Goal: Task Accomplishment & Management: Manage account settings

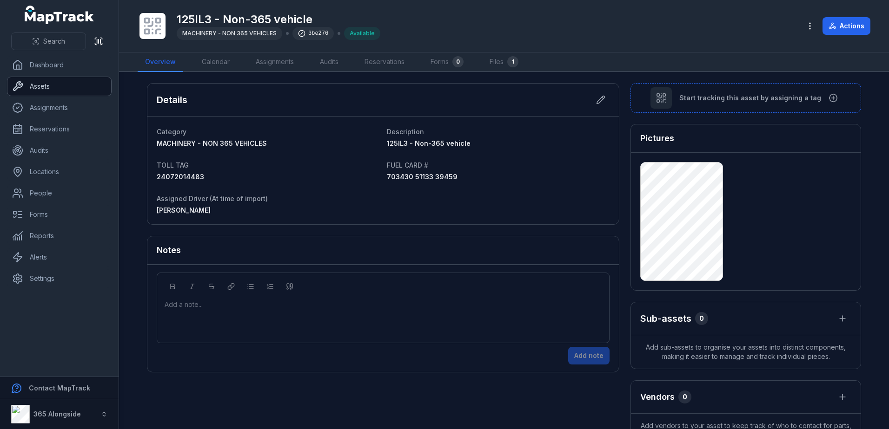
drag, startPoint x: 55, startPoint y: 86, endPoint x: 60, endPoint y: 87, distance: 5.1
click at [55, 86] on link "Assets" at bounding box center [59, 86] width 104 height 19
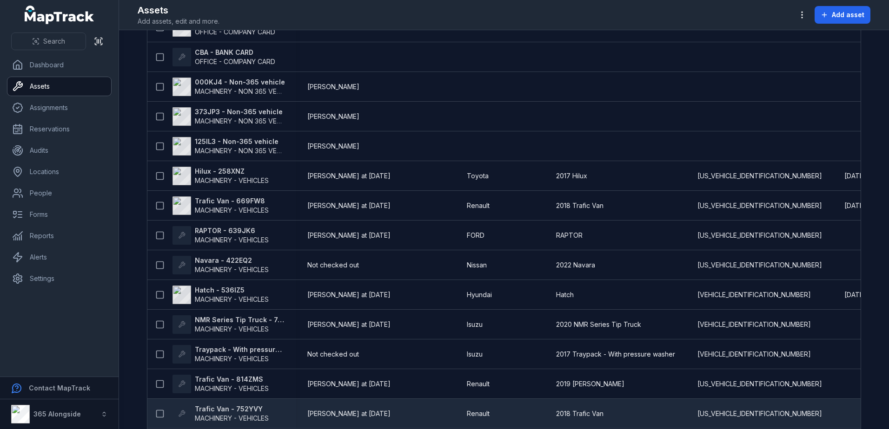
scroll to position [45, 0]
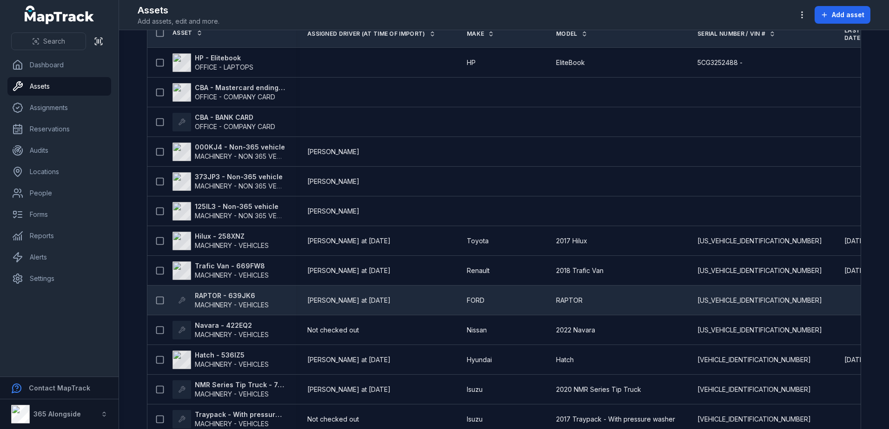
click at [238, 300] on strong "RAPTOR - 639JK6" at bounding box center [232, 295] width 74 height 9
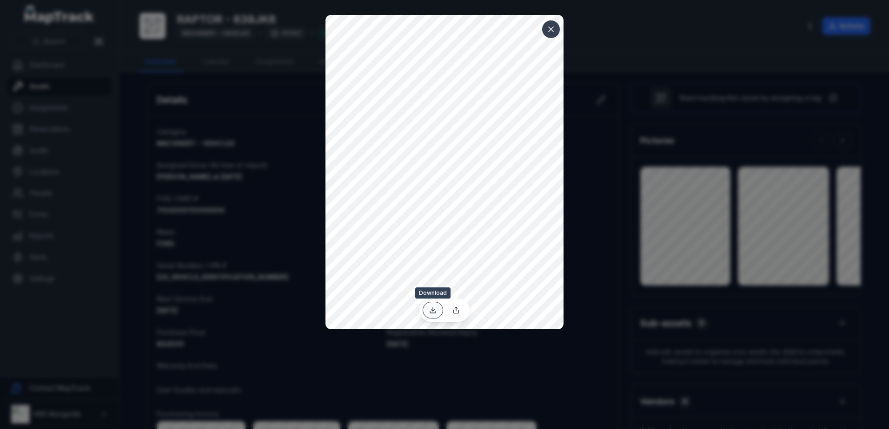
click at [430, 308] on icon at bounding box center [432, 310] width 7 height 7
click at [544, 30] on button at bounding box center [551, 29] width 18 height 18
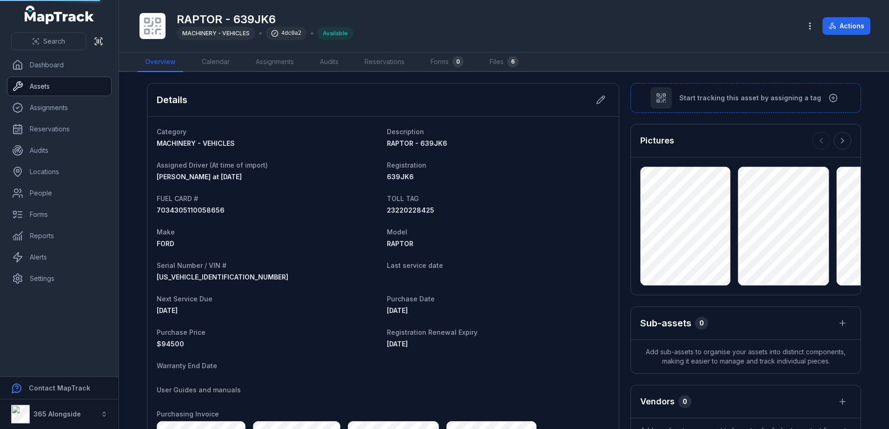
click at [44, 81] on link "Assets" at bounding box center [59, 86] width 104 height 19
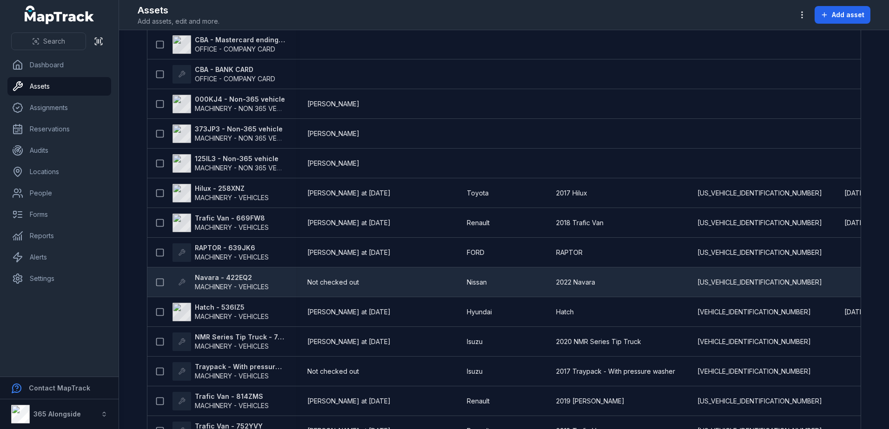
scroll to position [93, 0]
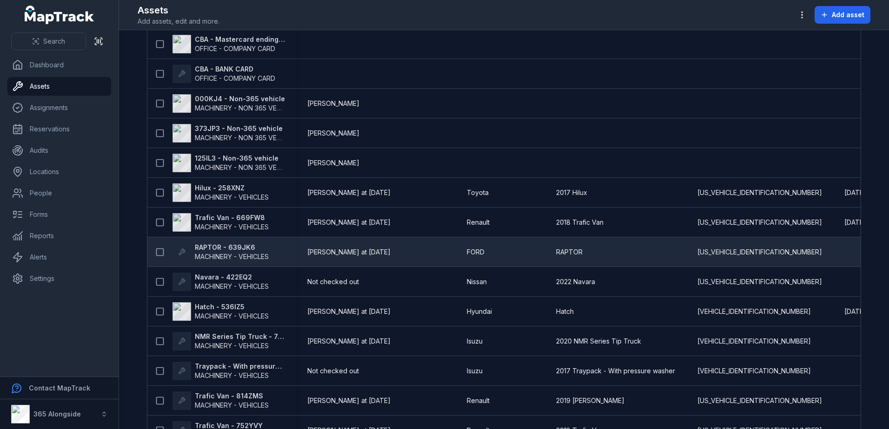
click at [204, 249] on strong "RAPTOR - 639JK6" at bounding box center [232, 247] width 74 height 9
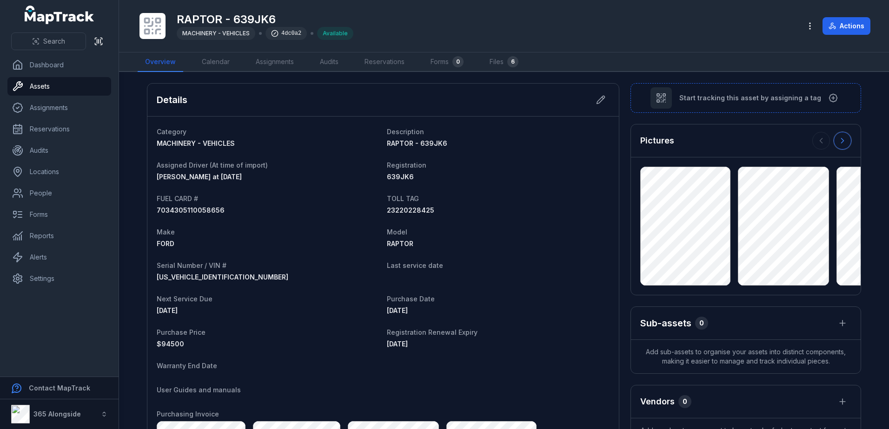
click at [845, 141] on button at bounding box center [842, 141] width 18 height 18
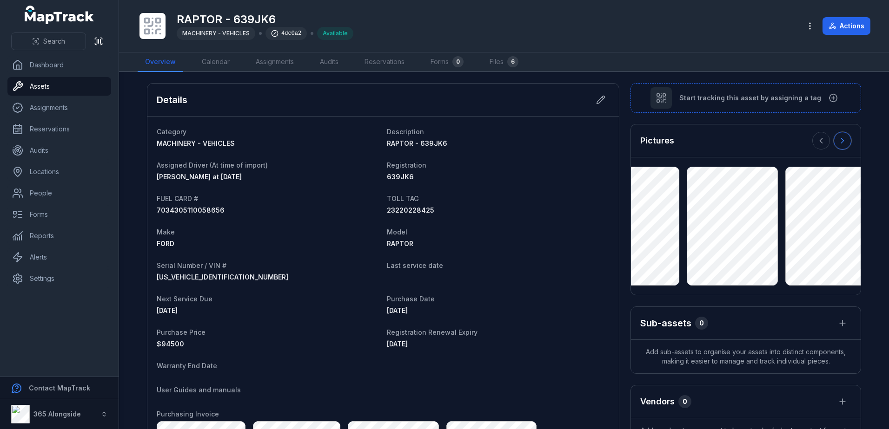
click at [845, 141] on button at bounding box center [842, 141] width 18 height 18
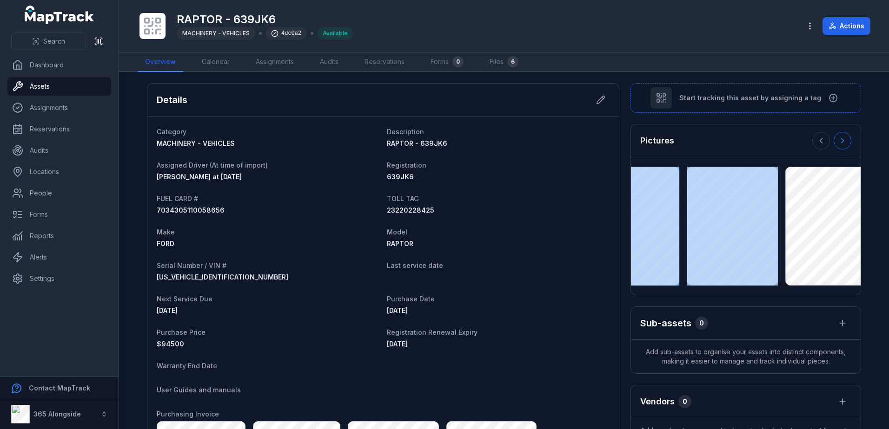
click at [845, 141] on div at bounding box center [831, 141] width 39 height 18
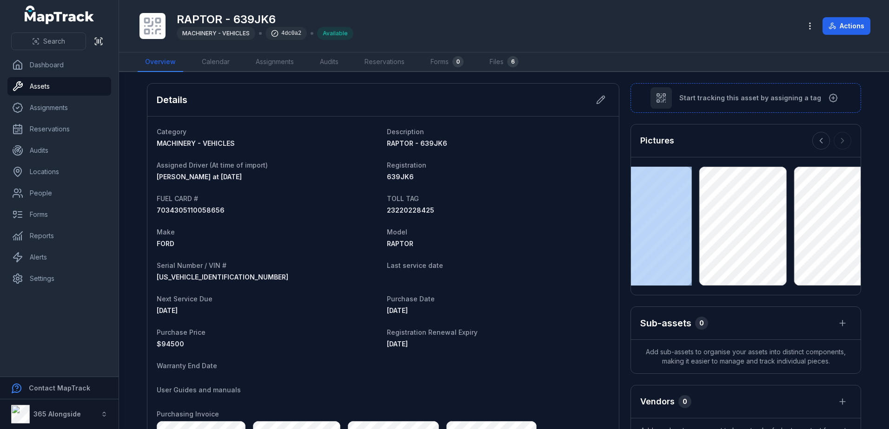
click at [845, 141] on div at bounding box center [831, 141] width 39 height 18
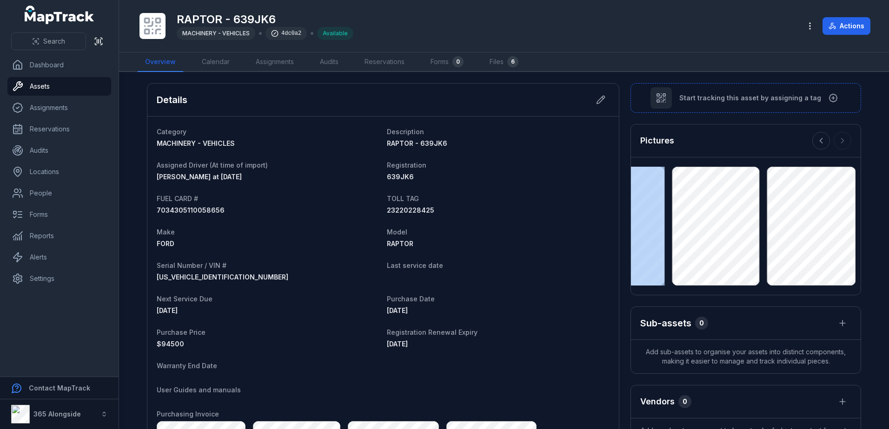
click at [845, 141] on div at bounding box center [831, 141] width 39 height 18
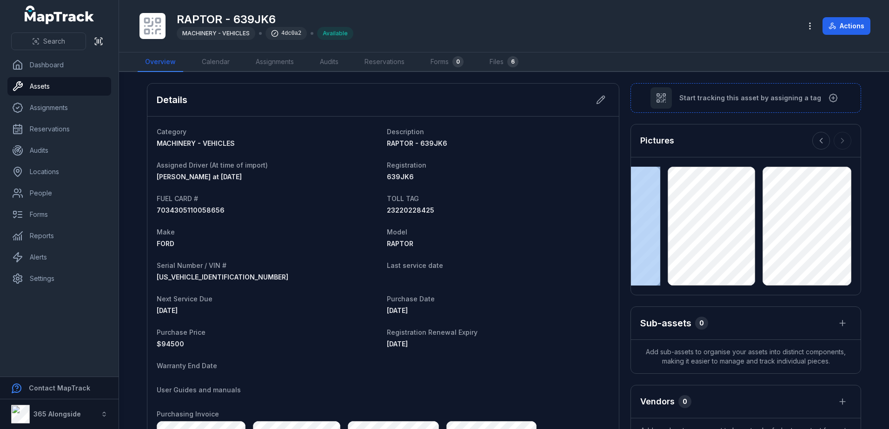
drag, startPoint x: 845, startPoint y: 141, endPoint x: 723, endPoint y: 142, distance: 122.2
click at [723, 142] on div "Pictures" at bounding box center [746, 141] width 230 height 33
click at [497, 58] on link "Files 6" at bounding box center [504, 63] width 44 height 20
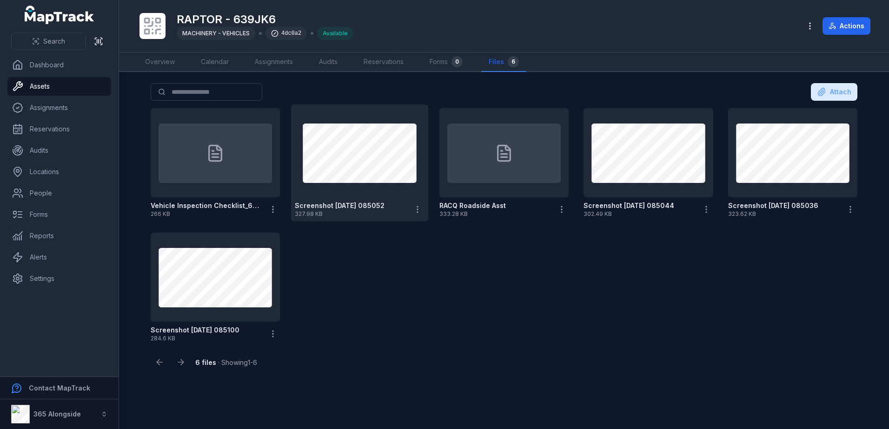
click at [384, 203] on strong "Screenshot [DATE] 085052" at bounding box center [340, 205] width 90 height 9
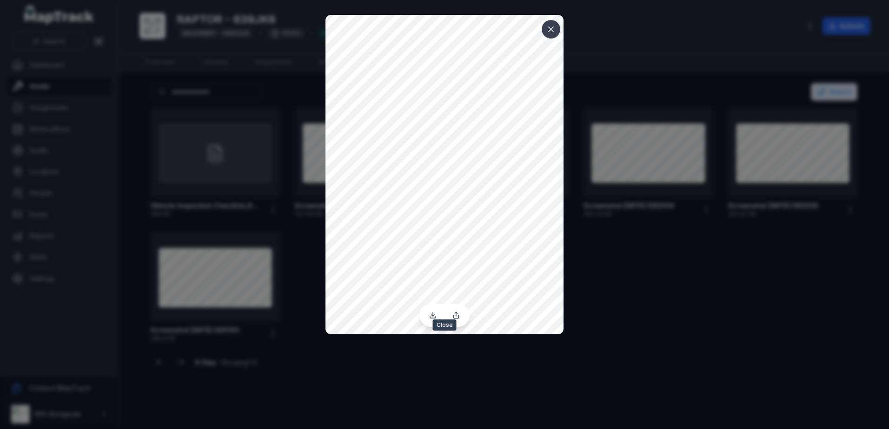
click at [552, 28] on icon at bounding box center [550, 29] width 5 height 5
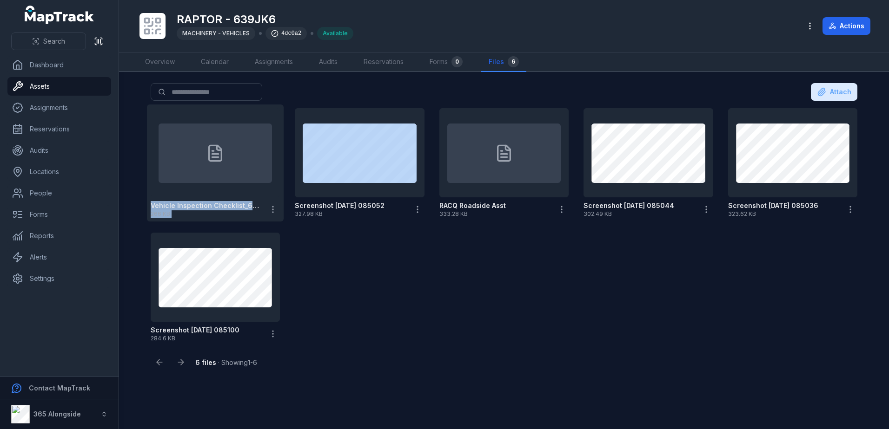
drag, startPoint x: 401, startPoint y: 189, endPoint x: 197, endPoint y: 177, distance: 204.0
click at [197, 177] on div "Vehicle Inspection Checklist_639Jk6_August 2025 266 KB Screenshot 2025-09-10 08…" at bounding box center [504, 226] width 714 height 242
click at [378, 258] on div "Vehicle Inspection Checklist_639Jk6_August 2025 266 KB Screenshot 2025-09-10 08…" at bounding box center [504, 226] width 714 height 242
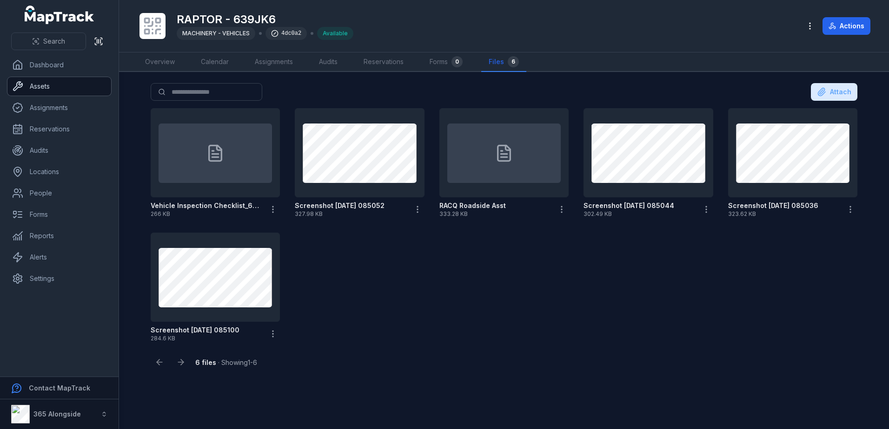
click at [59, 85] on link "Assets" at bounding box center [59, 86] width 104 height 19
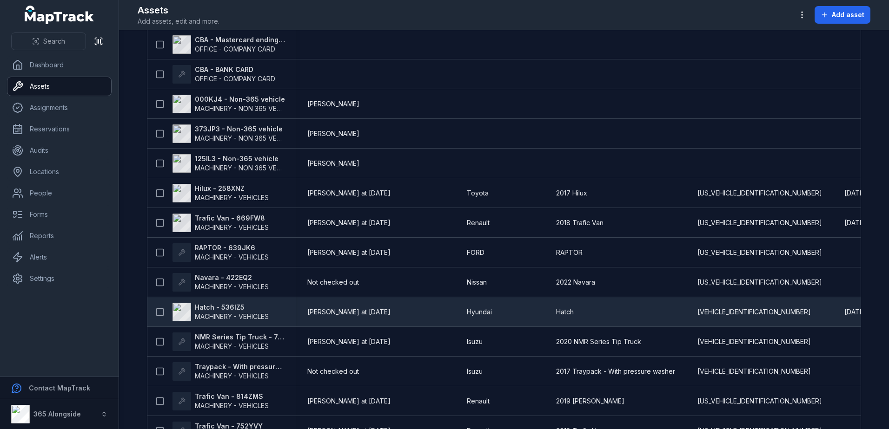
scroll to position [93, 0]
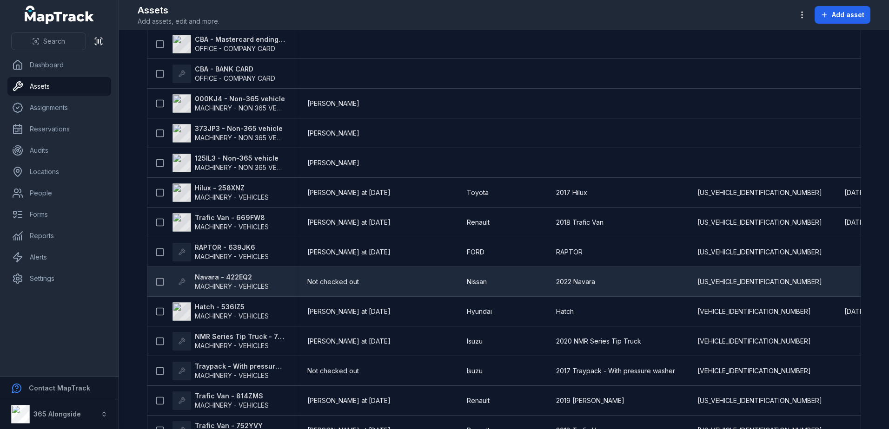
click at [233, 283] on span "MACHINERY - VEHICLES" at bounding box center [232, 287] width 74 height 8
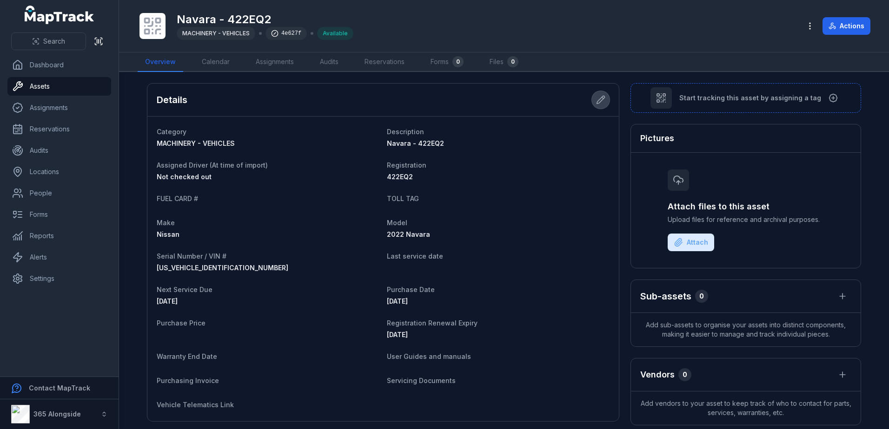
click at [592, 103] on button at bounding box center [601, 100] width 18 height 18
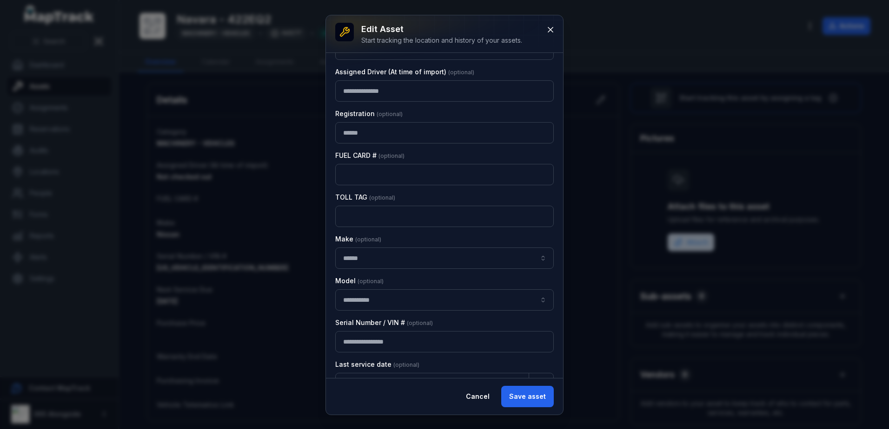
scroll to position [93, 0]
click at [371, 168] on input "text" at bounding box center [444, 174] width 218 height 21
paste input "**********"
type input "**********"
click at [370, 217] on input "number" at bounding box center [444, 215] width 218 height 21
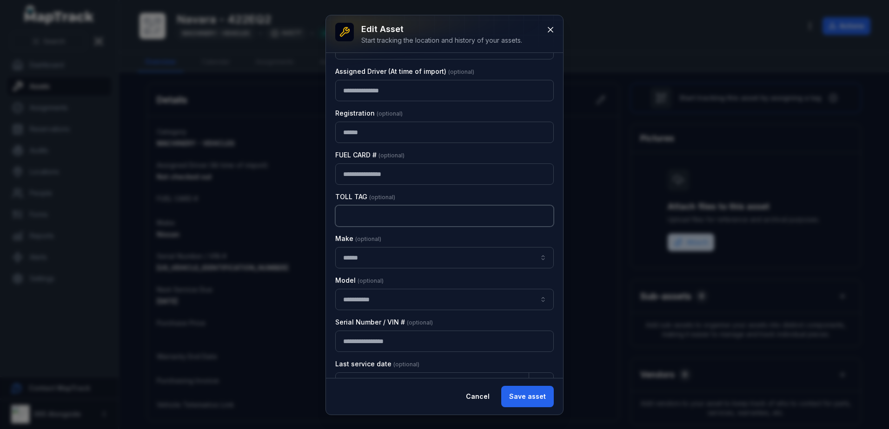
paste input "**********"
type input "**********"
type input "******"
click at [386, 255] on input "******" at bounding box center [444, 257] width 218 height 21
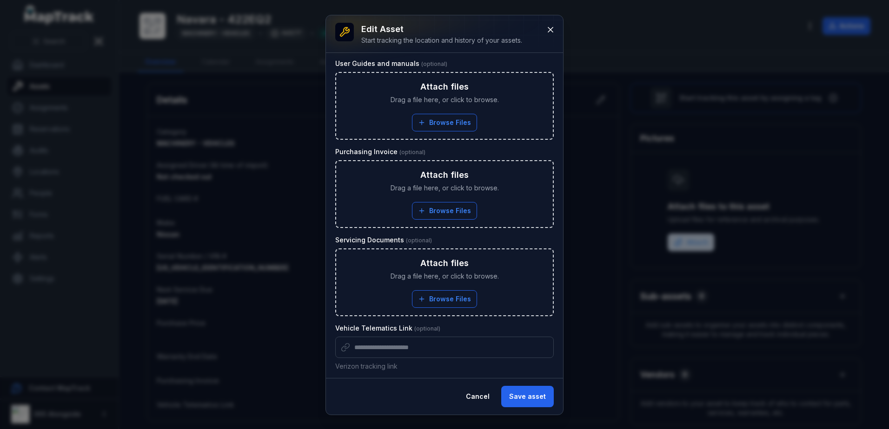
scroll to position [647, 0]
click at [542, 401] on div "**********" at bounding box center [444, 215] width 237 height 400
click at [519, 402] on button "Save asset" at bounding box center [527, 396] width 53 height 21
